Goal: Task Accomplishment & Management: Complete application form

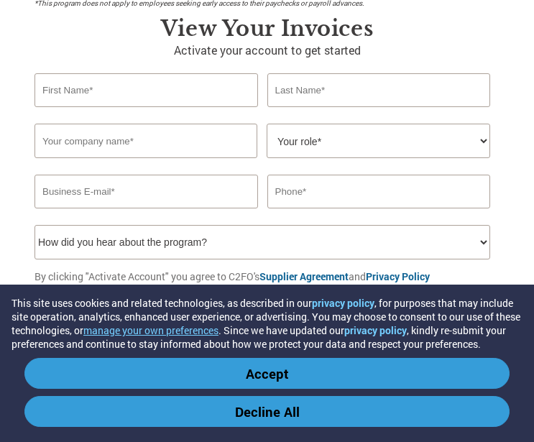
scroll to position [288, 0]
click at [307, 370] on button "Accept" at bounding box center [266, 373] width 485 height 31
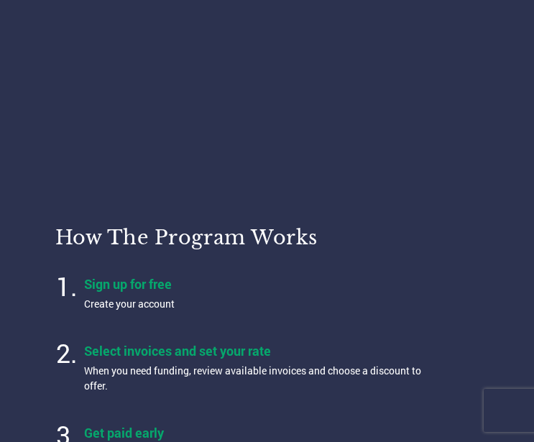
scroll to position [792, 0]
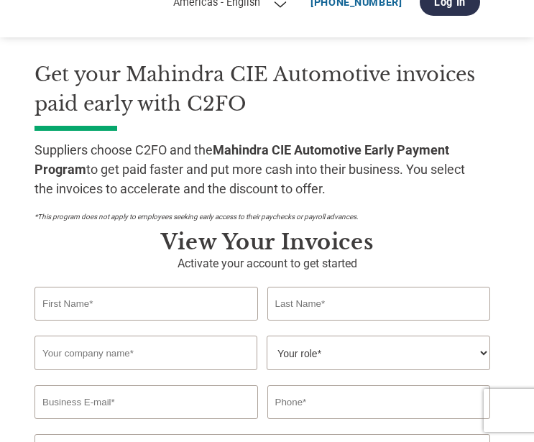
scroll to position [144, 0]
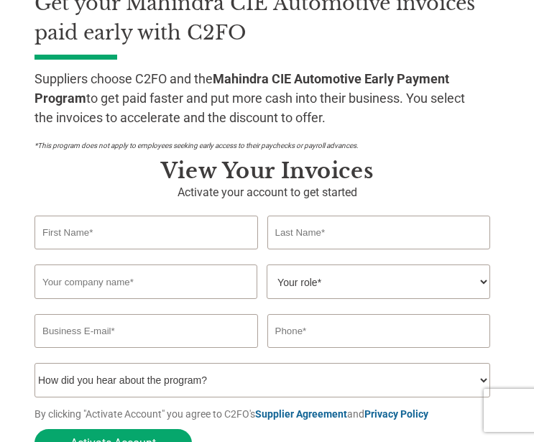
click at [152, 235] on input "text" at bounding box center [147, 233] width 224 height 34
type input "ANIL"
type input "[PERSON_NAME]"
type input "VESAN ENGINEERING PVT LTD"
type input "[EMAIL_ADDRESS][DOMAIN_NAME]"
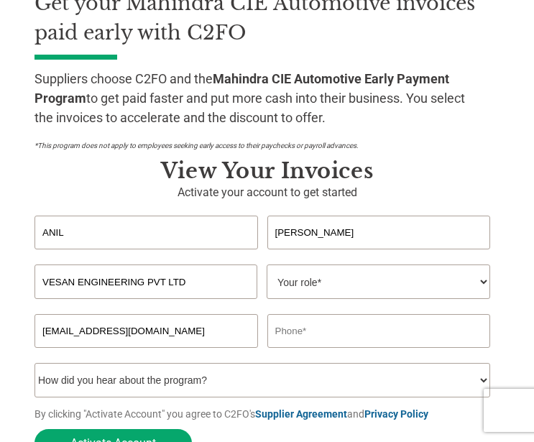
drag, startPoint x: 302, startPoint y: 239, endPoint x: 218, endPoint y: 239, distance: 84.1
click at [218, 239] on div "[PERSON_NAME]" at bounding box center [267, 233] width 465 height 34
type input "[PERSON_NAME]"
type input "EVOLVENTE TECHNOLOGIES PVT LTD"
click at [332, 282] on select "Your role* CFO Controller Credit Manager Finance Director Treasurer CEO Preside…" at bounding box center [379, 282] width 224 height 35
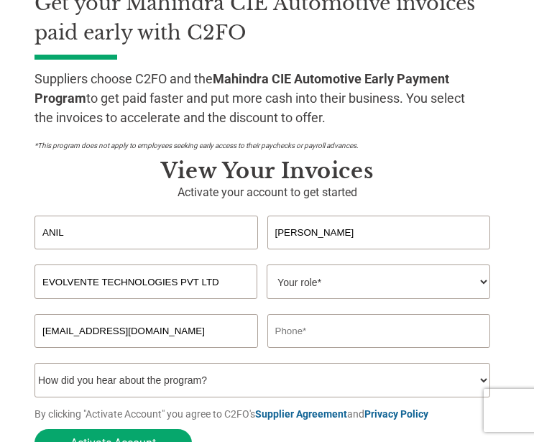
select select "ACCOUNTS_RECEIVABLE"
click at [267, 267] on select "Your role* CFO Controller Credit Manager Finance Director Treasurer CEO Preside…" at bounding box center [379, 282] width 224 height 35
click at [526, 303] on section "Get your Mahindra CIE Automotive invoices paid early with C2FO Suppliers choose…" at bounding box center [267, 238] width 534 height 544
drag, startPoint x: 191, startPoint y: 336, endPoint x: -16, endPoint y: 336, distance: 206.3
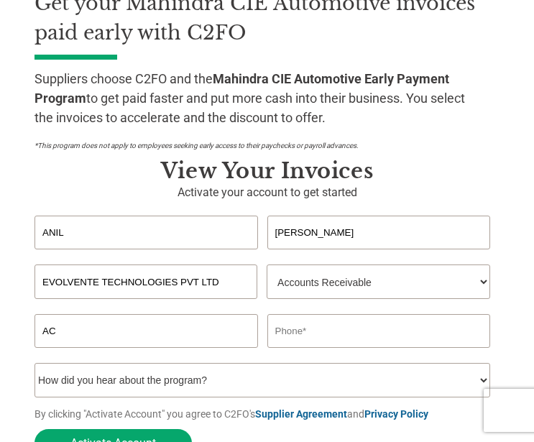
type input "A"
type input "[EMAIL_ADDRESS][DOMAIN_NAME]"
type input "09552508547"
click at [305, 372] on select "How did you hear about the program? Received a letter Email Social Media Online…" at bounding box center [263, 380] width 456 height 35
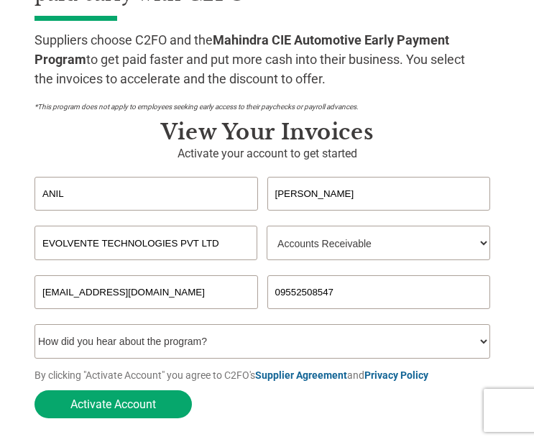
scroll to position [216, 0]
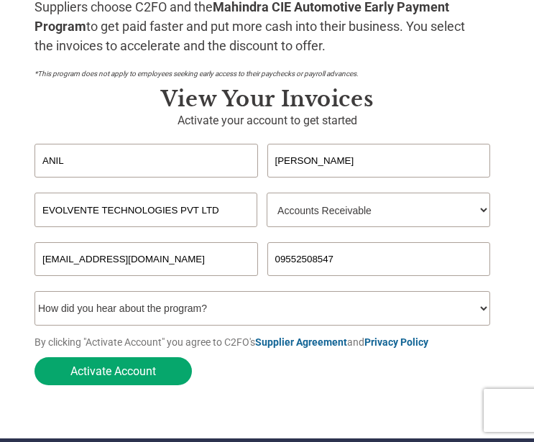
click at [219, 319] on select "How did you hear about the program? Received a letter Email Social Media Online…" at bounding box center [263, 308] width 456 height 35
select select "Received a Letter"
click at [35, 296] on select "How did you hear about the program? Received a letter Email Social Media Online…" at bounding box center [263, 308] width 456 height 35
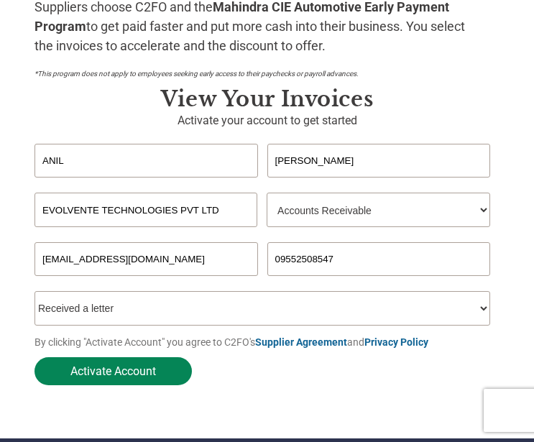
click at [111, 381] on button "Activate Account" at bounding box center [113, 371] width 157 height 28
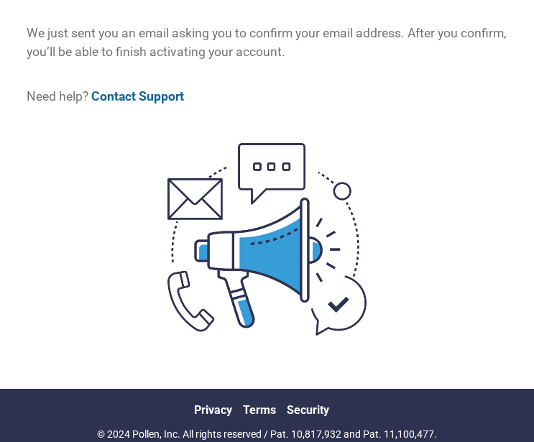
scroll to position [205, 0]
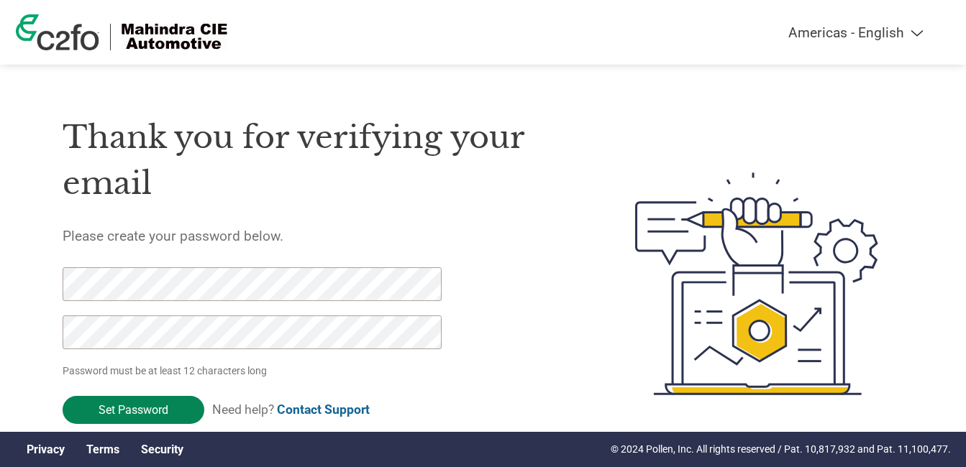
click at [142, 403] on input "Set Password" at bounding box center [134, 410] width 142 height 28
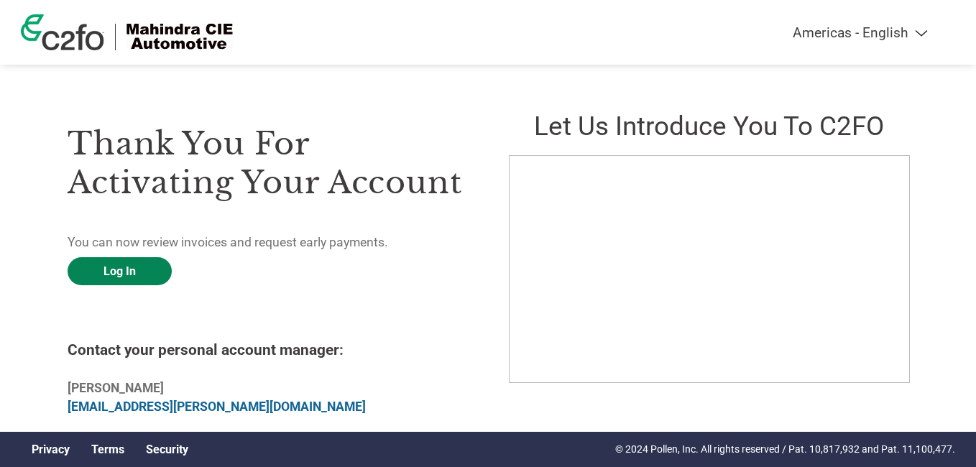
click at [138, 273] on link "Log In" at bounding box center [120, 271] width 104 height 28
